Goal: Transaction & Acquisition: Purchase product/service

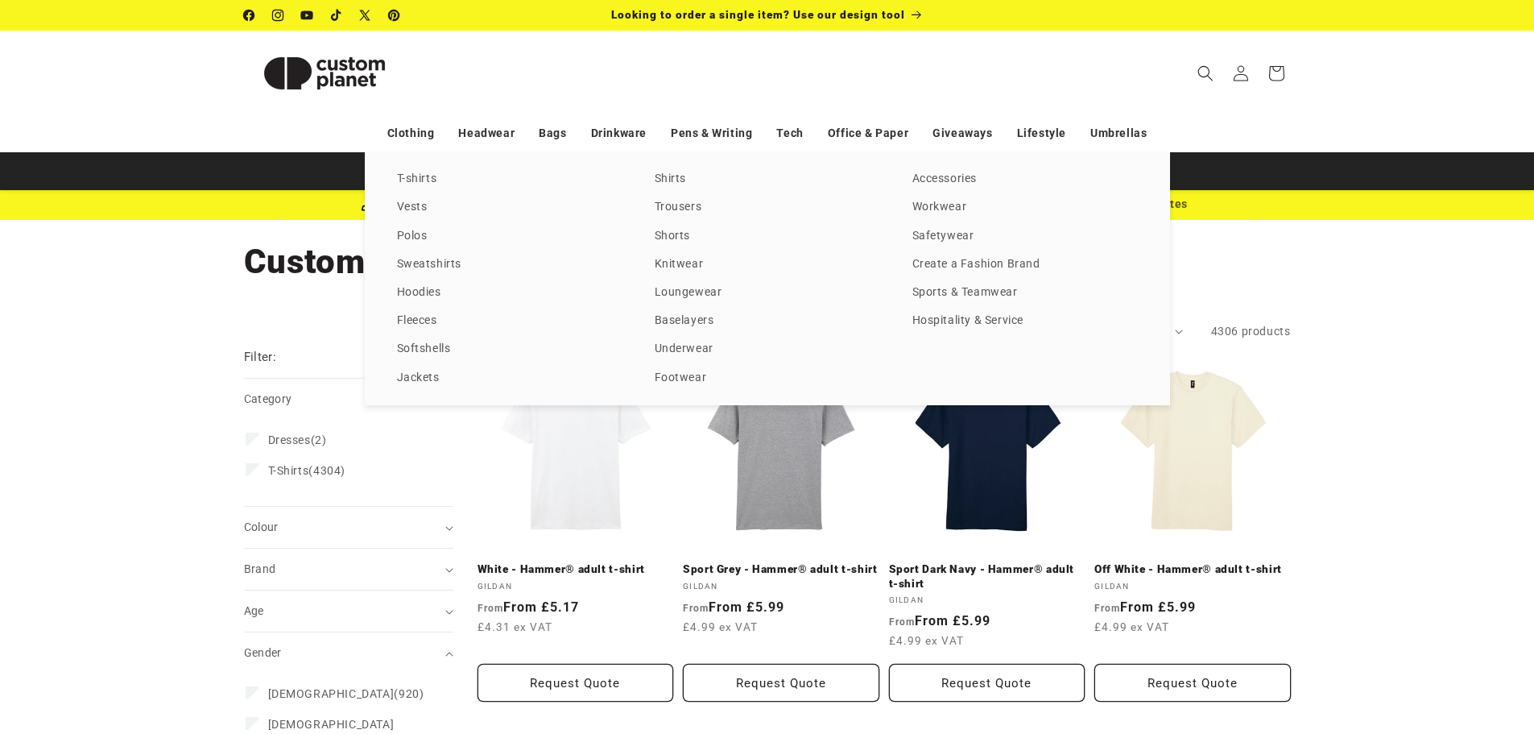
drag, startPoint x: 234, startPoint y: 252, endPoint x: 238, endPoint y: 244, distance: 8.7
click at [295, 260] on div "T-shirts Vests Polos Sweatshirts Hoodies Fleeces Softshells Jackets Shirts Trou…" at bounding box center [767, 278] width 1534 height 253
click at [238, 244] on div "T-shirts Vests Polos Sweatshirts Hoodies Fleeces Softshells Jackets Shirts Trou…" at bounding box center [767, 278] width 1534 height 253
click at [759, 286] on div "T-shirts Vests Polos Sweatshirts Hoodies Fleeces Softshells Jackets Shirts Trou…" at bounding box center [767, 278] width 1534 height 253
click at [261, 267] on div "T-shirts Vests Polos Sweatshirts Hoodies Fleeces Softshells Jackets Shirts Trou…" at bounding box center [767, 278] width 1534 height 253
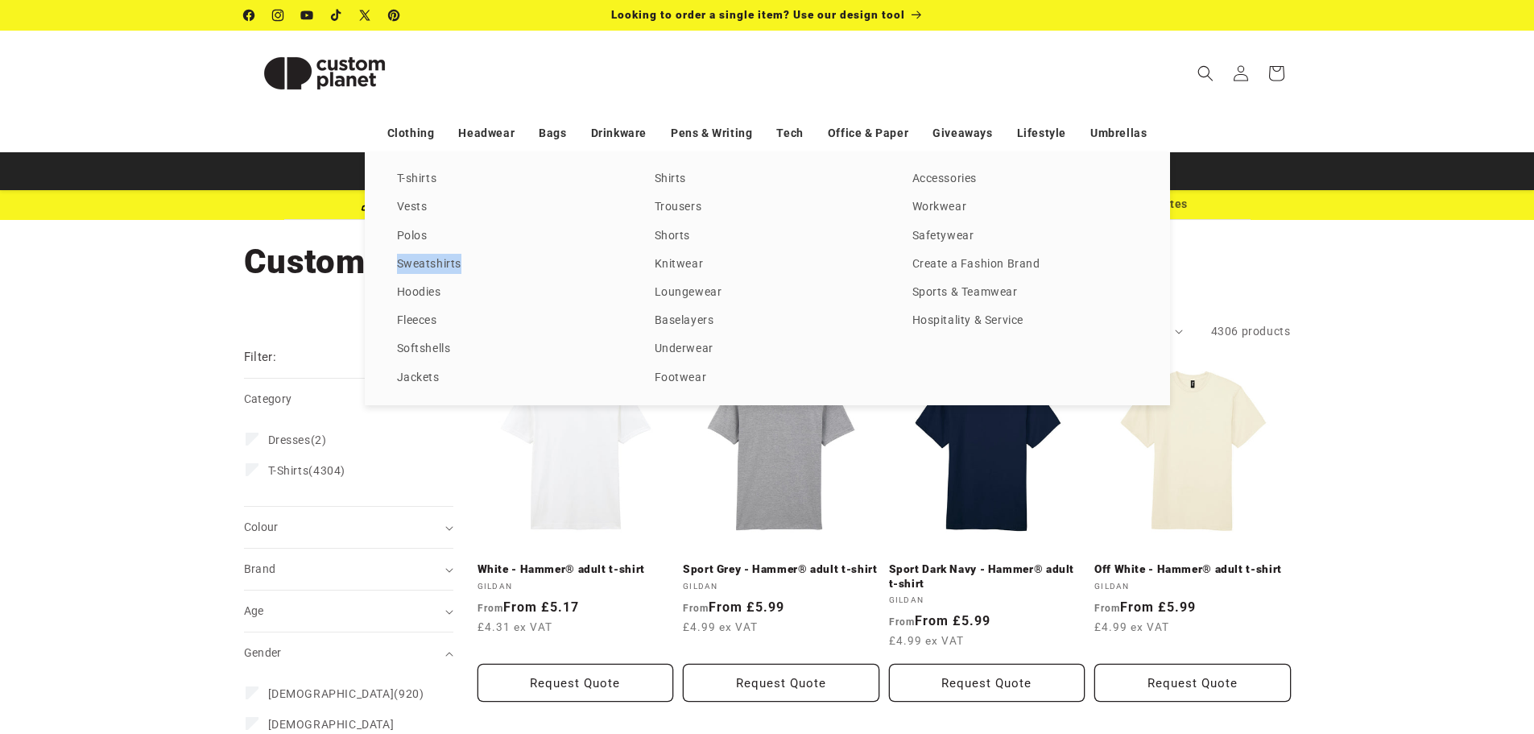
click at [261, 267] on div "T-shirts Vests Polos Sweatshirts Hoodies Fleeces Softshells Jackets Shirts Trou…" at bounding box center [767, 278] width 1534 height 253
click at [261, 260] on div "T-shirts Vests Polos Sweatshirts Hoodies Fleeces Softshells Jackets Shirts Trou…" at bounding box center [767, 278] width 1534 height 253
click at [411, 171] on link "T-shirts" at bounding box center [509, 179] width 225 height 22
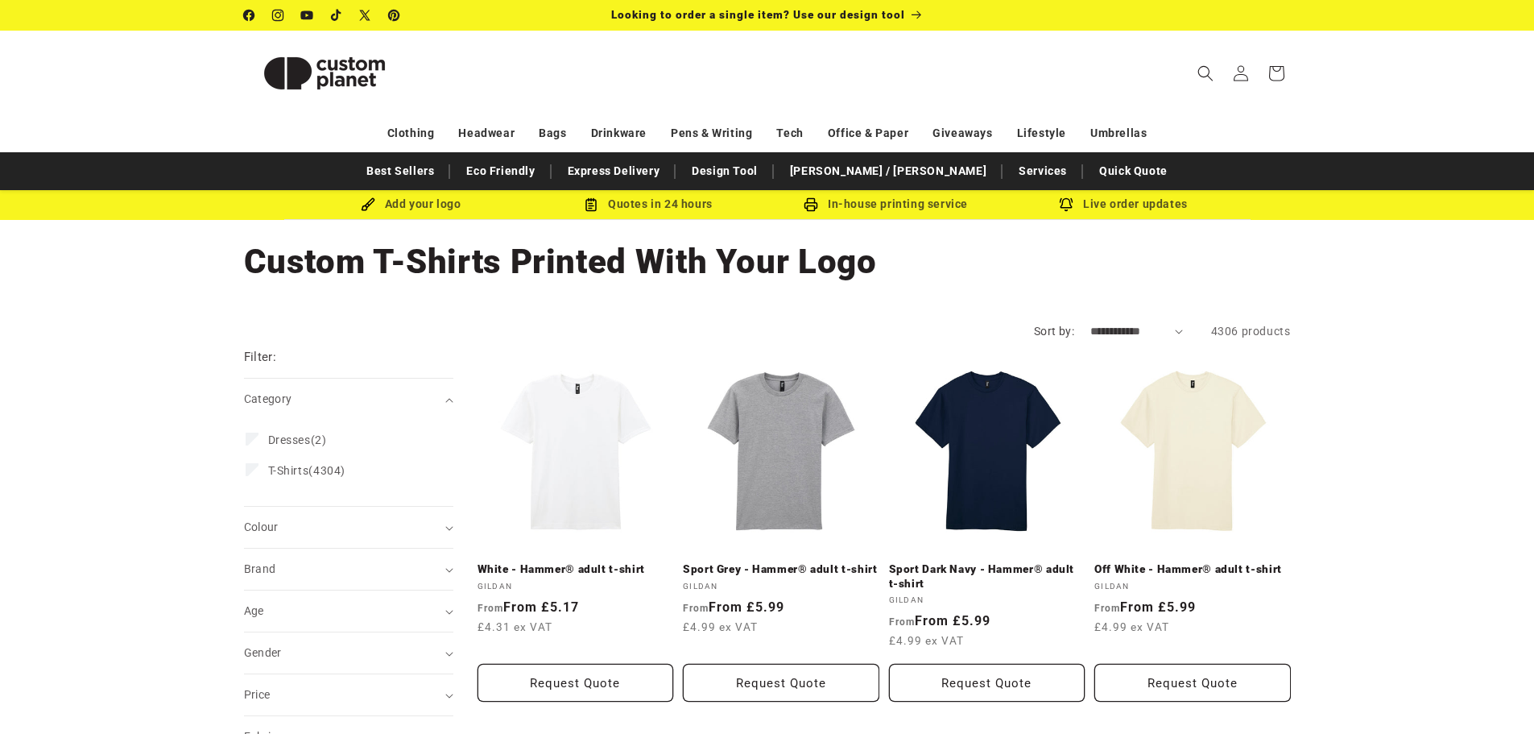
click at [115, 267] on div "Collection: Custom T-Shirts Printed With Your Logo" at bounding box center [767, 262] width 1534 height 84
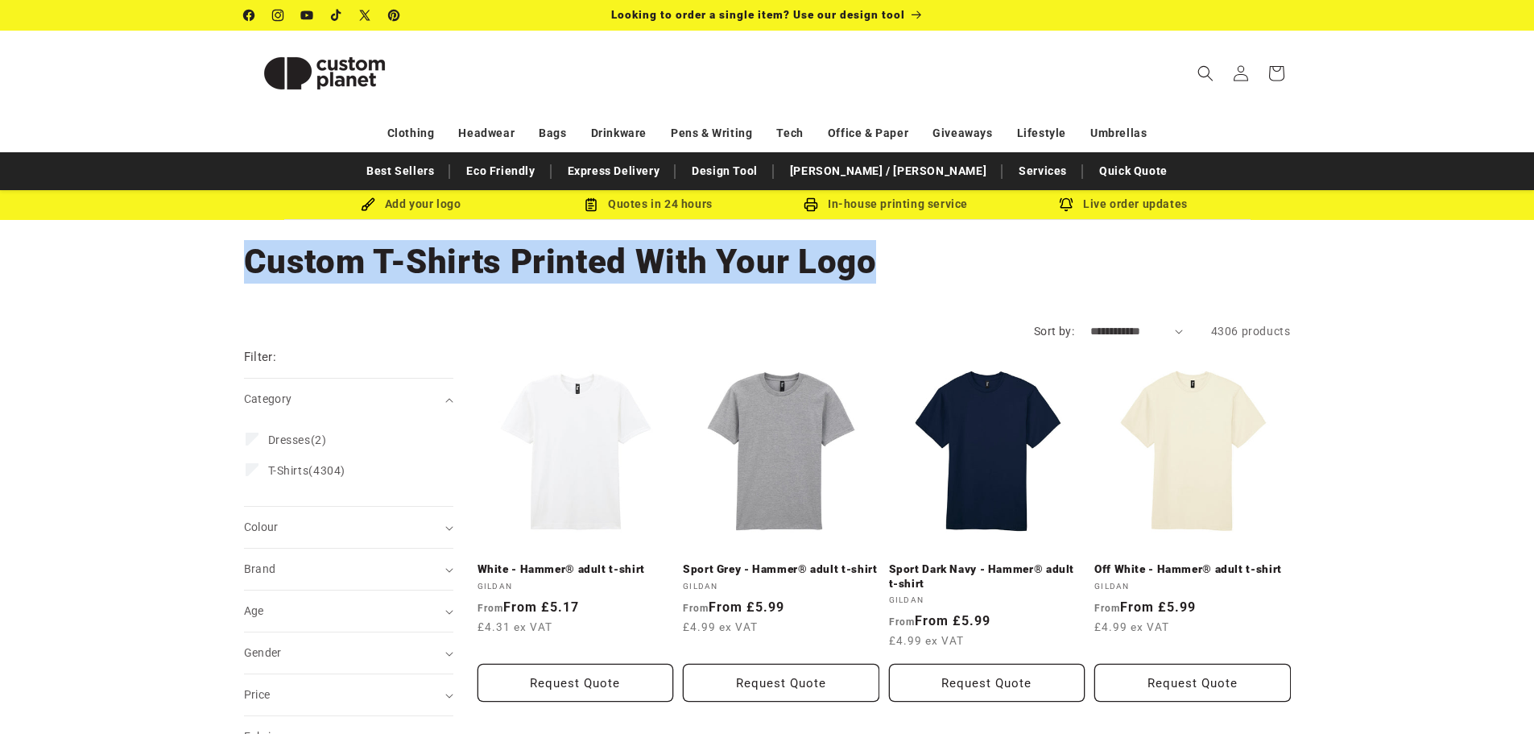
drag, startPoint x: 718, startPoint y: 263, endPoint x: 243, endPoint y: 251, distance: 474.5
click at [244, 251] on h1 "Collection: Custom T-Shirts Printed With Your Logo" at bounding box center [767, 261] width 1047 height 43
copy h1 "Custom T-Shirts Printed With Your Logo"
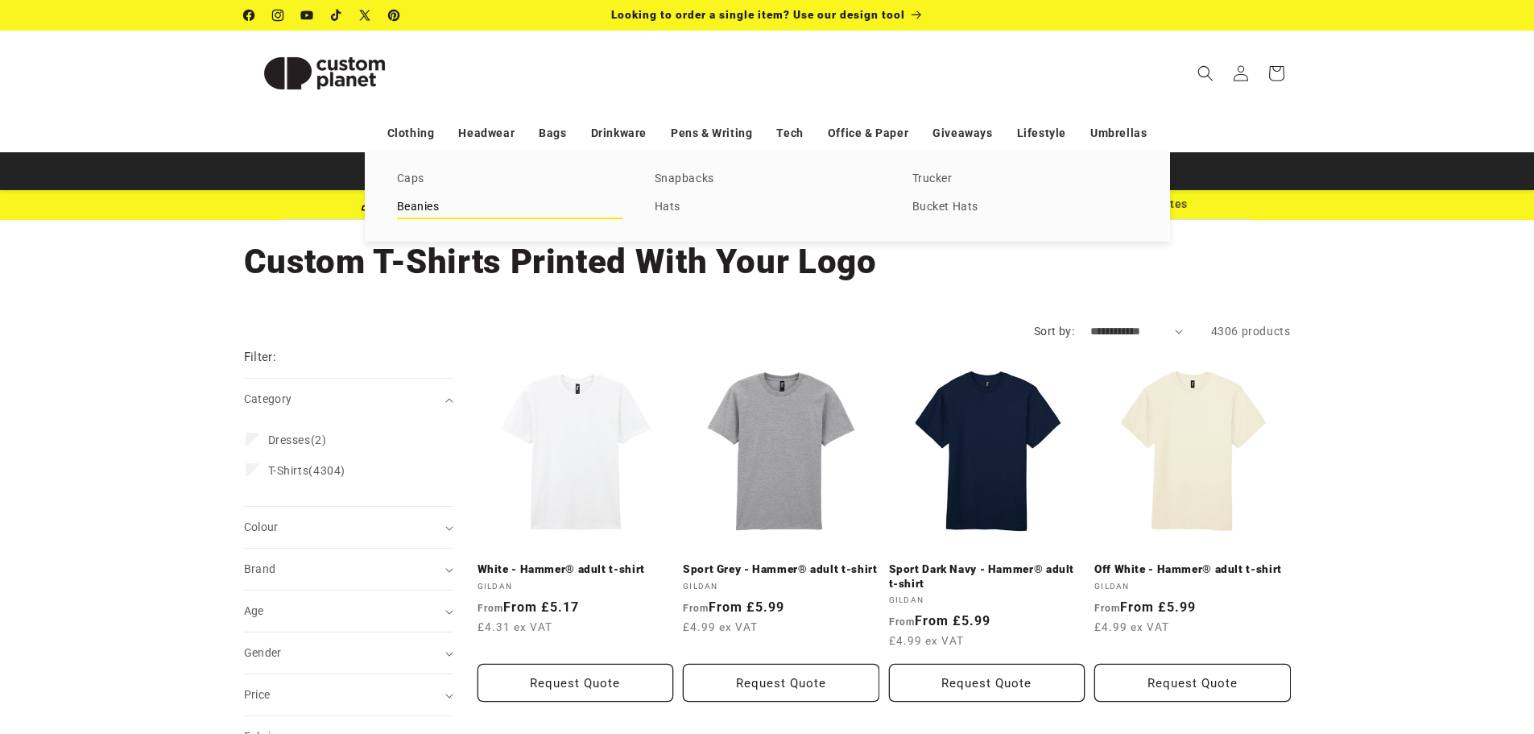
click at [421, 210] on link "Beanies" at bounding box center [509, 207] width 225 height 22
